Goal: Information Seeking & Learning: Learn about a topic

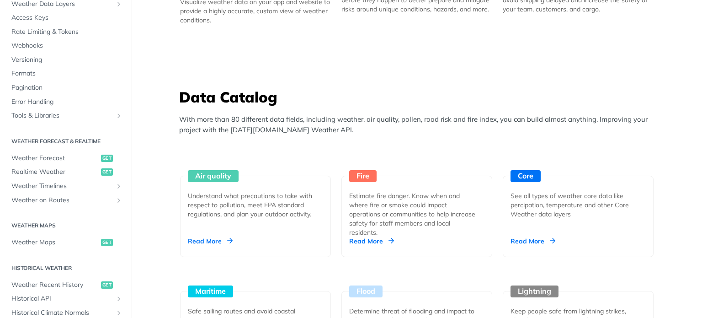
scroll to position [15, 0]
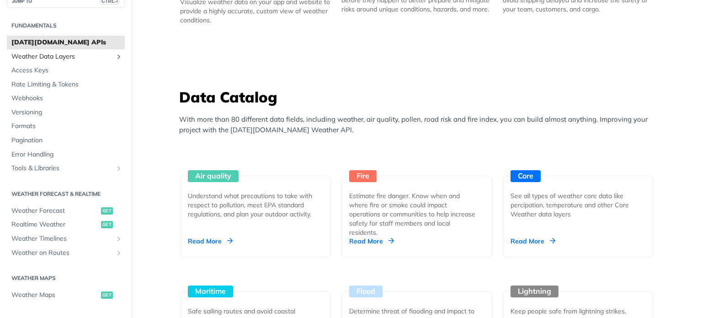
click at [115, 57] on icon "Show subpages for Weather Data Layers" at bounding box center [118, 56] width 7 height 7
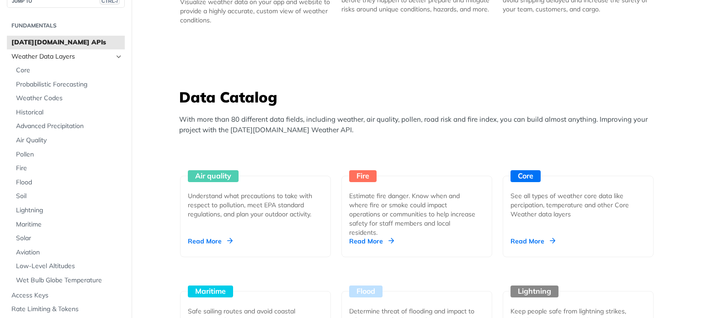
click at [115, 57] on icon "Hide subpages for Weather Data Layers" at bounding box center [118, 56] width 7 height 7
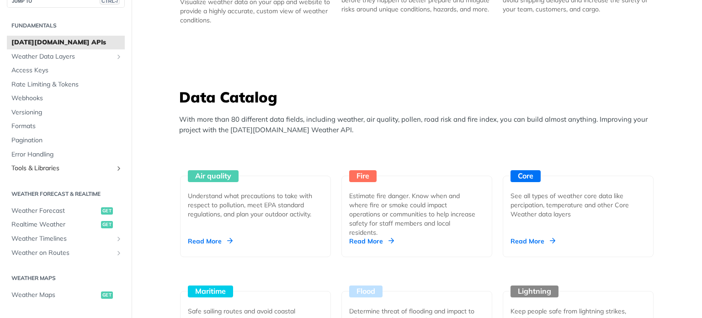
click at [115, 171] on icon "Show subpages for Tools & Libraries" at bounding box center [118, 168] width 7 height 7
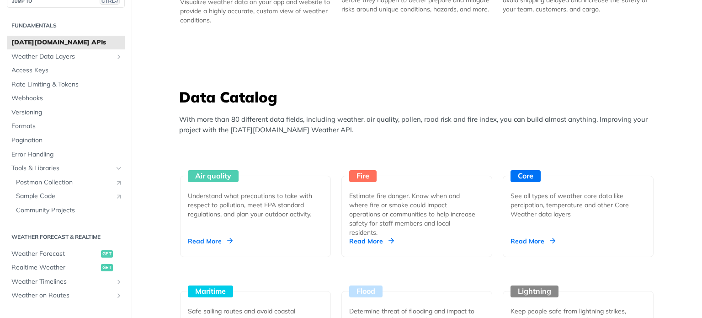
click at [115, 171] on icon "Hide subpages for Tools & Libraries" at bounding box center [118, 168] width 7 height 7
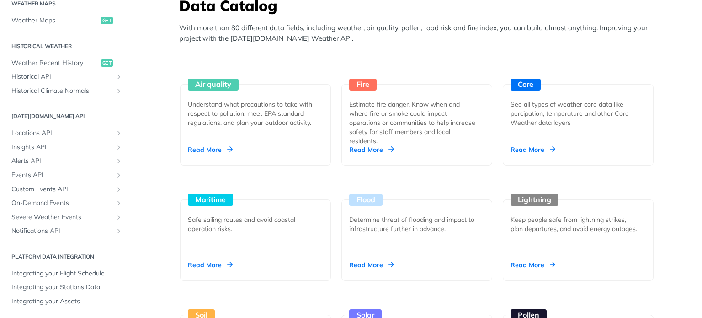
scroll to position [869, 0]
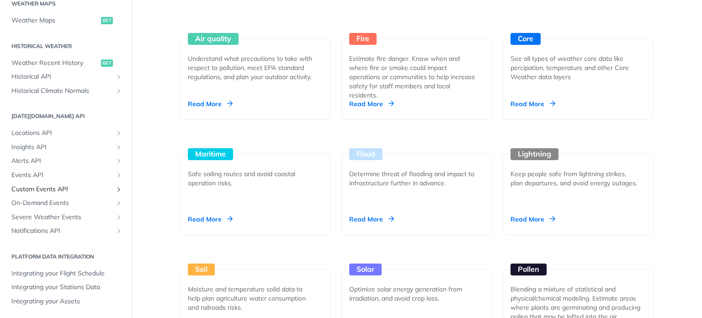
click at [115, 182] on link "Custom Events API" at bounding box center [66, 189] width 118 height 14
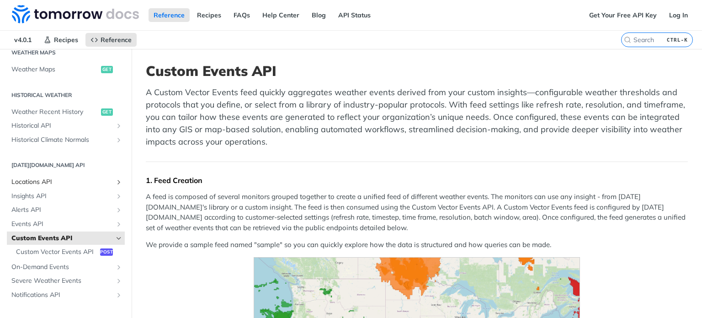
click at [115, 181] on icon "Show subpages for Locations API" at bounding box center [118, 181] width 7 height 7
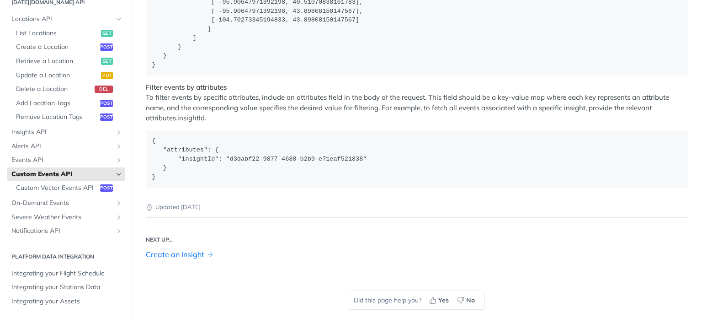
scroll to position [1555, 0]
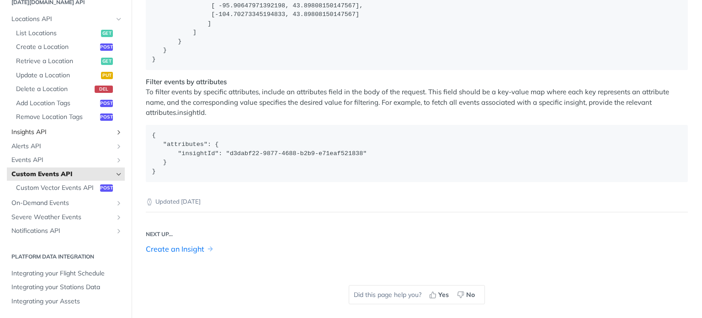
click at [115, 128] on icon "Show subpages for Insights API" at bounding box center [118, 131] width 7 height 7
